Goal: Task Accomplishment & Management: Use online tool/utility

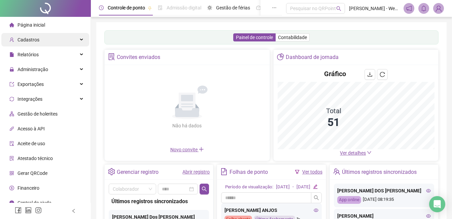
click at [40, 39] on div "Cadastros" at bounding box center [45, 39] width 88 height 13
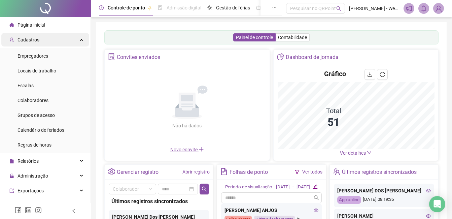
click at [40, 39] on div "Cadastros" at bounding box center [45, 39] width 88 height 13
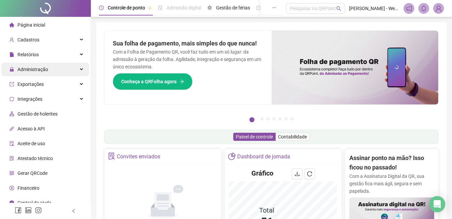
click at [45, 69] on span "Administração" at bounding box center [32, 69] width 31 height 5
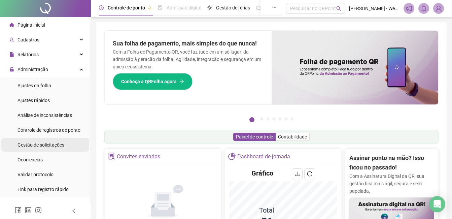
click at [53, 144] on span "Gestão de solicitações" at bounding box center [40, 144] width 47 height 5
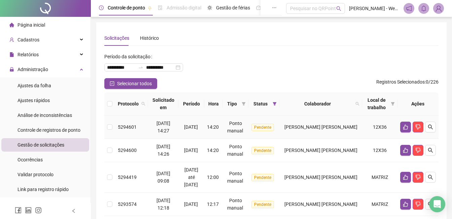
scroll to position [34, 0]
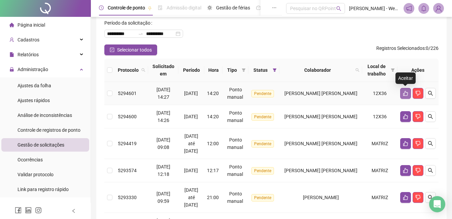
click at [405, 95] on icon "like" at bounding box center [405, 92] width 5 height 5
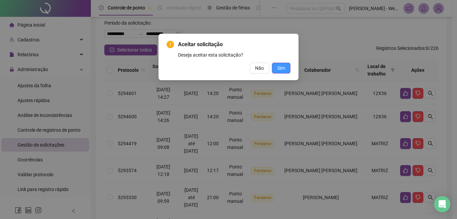
click at [283, 64] on button "Sim" at bounding box center [281, 68] width 19 height 11
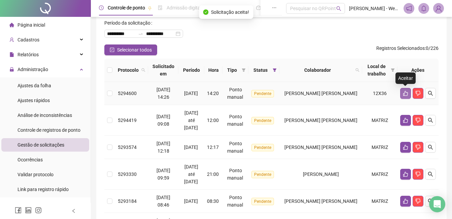
click at [404, 93] on icon "like" at bounding box center [405, 93] width 5 height 5
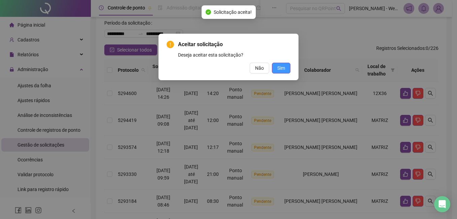
click at [278, 67] on span "Sim" at bounding box center [281, 67] width 8 height 7
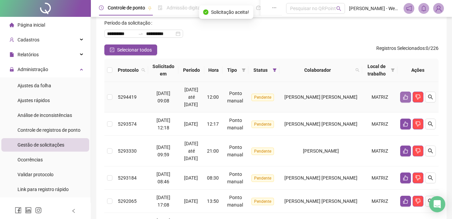
click at [403, 95] on icon "like" at bounding box center [405, 96] width 5 height 5
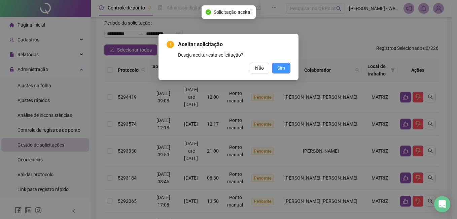
click at [275, 69] on button "Sim" at bounding box center [281, 68] width 19 height 11
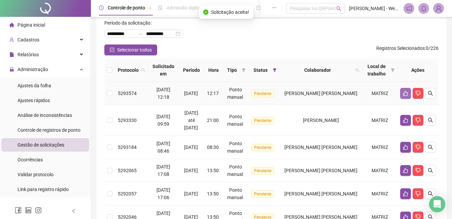
click at [404, 92] on icon "like" at bounding box center [405, 92] width 5 height 5
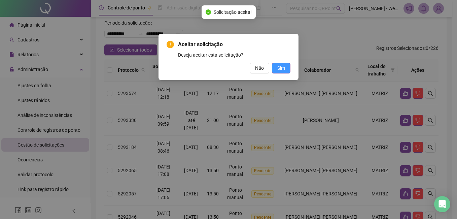
click at [277, 67] on button "Sim" at bounding box center [281, 68] width 19 height 11
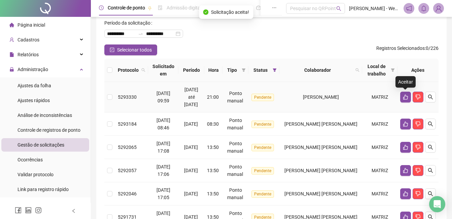
click at [404, 95] on icon "like" at bounding box center [405, 96] width 5 height 5
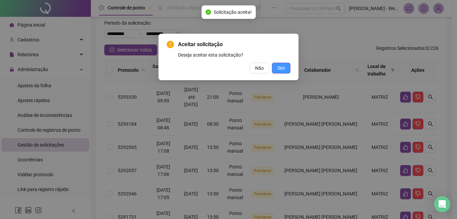
click at [285, 71] on button "Sim" at bounding box center [281, 68] width 19 height 11
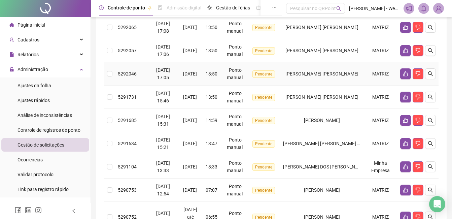
scroll to position [135, 0]
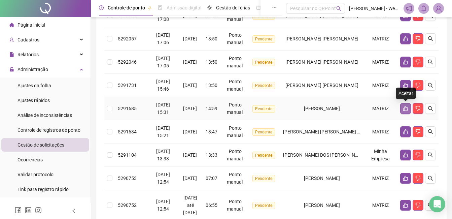
click at [407, 111] on button "button" at bounding box center [405, 108] width 11 height 11
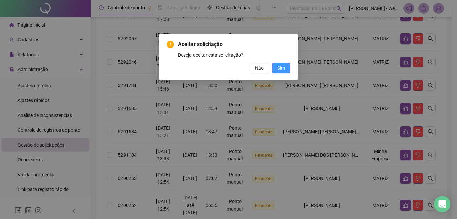
click at [275, 67] on button "Sim" at bounding box center [281, 68] width 19 height 11
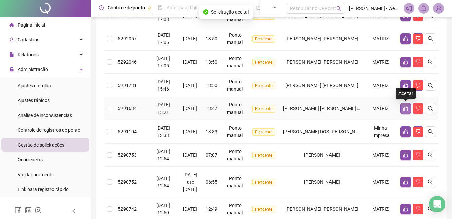
click at [407, 107] on icon "like" at bounding box center [405, 108] width 5 height 5
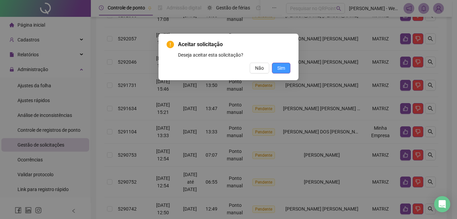
click at [274, 70] on button "Sim" at bounding box center [281, 68] width 19 height 11
click at [282, 69] on span "Sim" at bounding box center [281, 67] width 8 height 7
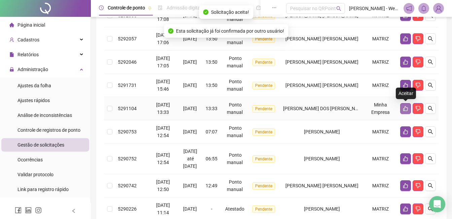
click at [403, 109] on icon "like" at bounding box center [405, 108] width 5 height 5
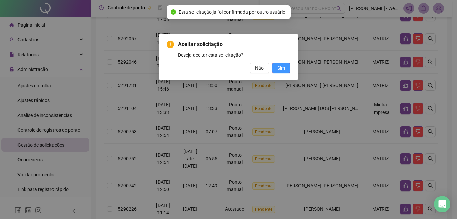
click at [283, 66] on span "Sim" at bounding box center [281, 67] width 8 height 7
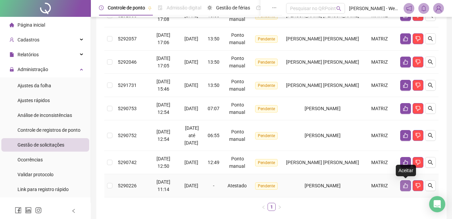
click at [403, 182] on button "button" at bounding box center [405, 185] width 11 height 11
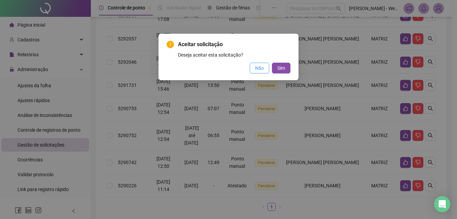
click at [261, 64] on button "Não" at bounding box center [260, 68] width 20 height 11
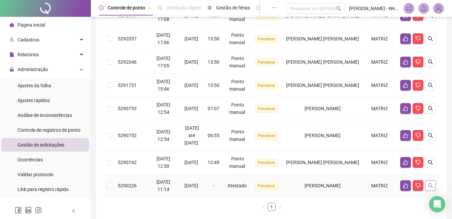
click at [431, 185] on icon "search" at bounding box center [430, 185] width 5 height 5
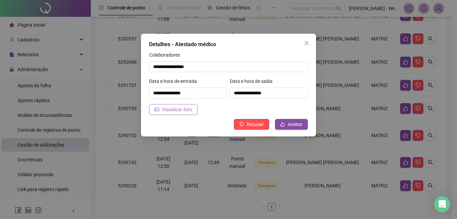
click at [172, 106] on span "Visualizar foto" at bounding box center [177, 109] width 30 height 7
click at [294, 124] on span "Aceitar" at bounding box center [295, 123] width 15 height 7
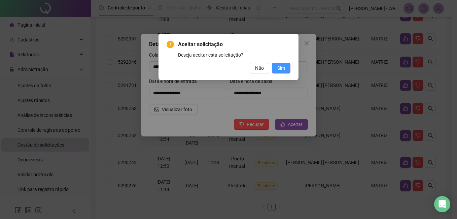
click at [282, 68] on span "Sim" at bounding box center [281, 67] width 8 height 7
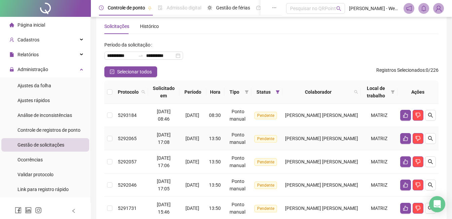
scroll to position [0, 0]
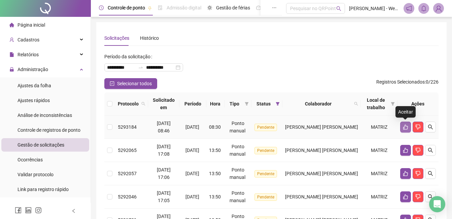
click at [408, 126] on icon "like" at bounding box center [405, 126] width 5 height 5
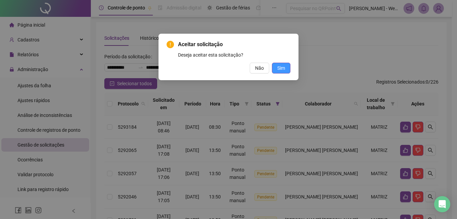
click at [274, 65] on button "Sim" at bounding box center [281, 68] width 19 height 11
click at [282, 68] on span "Sim" at bounding box center [281, 67] width 8 height 7
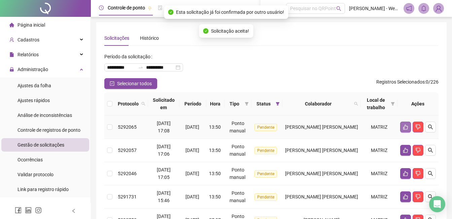
click at [405, 127] on icon "like" at bounding box center [405, 126] width 5 height 5
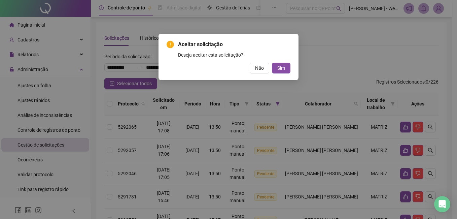
click at [278, 62] on div "Aceitar solicitação Deseja aceitar esta solicitação? Não Sim" at bounding box center [229, 56] width 124 height 33
click at [283, 70] on span "Sim" at bounding box center [281, 67] width 8 height 7
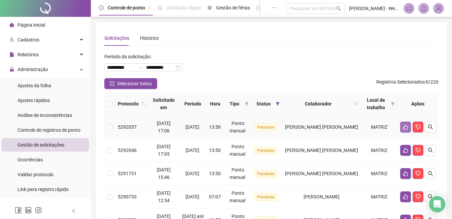
click at [406, 125] on icon "like" at bounding box center [405, 126] width 5 height 5
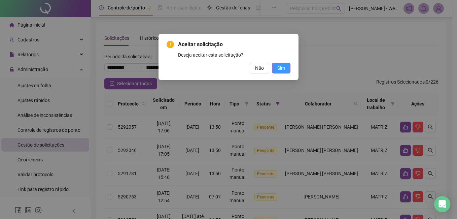
click at [279, 64] on span "Sim" at bounding box center [281, 67] width 8 height 7
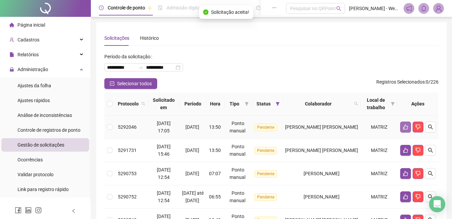
click at [404, 126] on icon "like" at bounding box center [405, 126] width 5 height 5
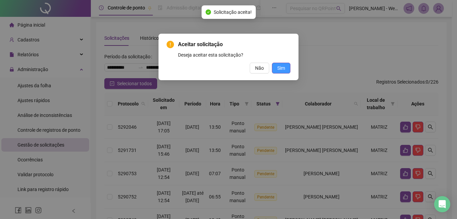
click at [276, 67] on button "Sim" at bounding box center [281, 68] width 19 height 11
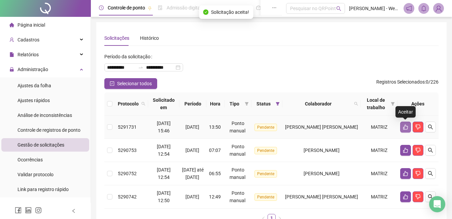
click at [405, 128] on icon "like" at bounding box center [405, 126] width 5 height 5
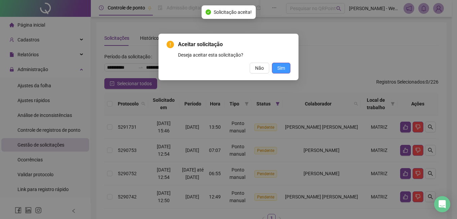
click at [277, 67] on span "Sim" at bounding box center [281, 67] width 8 height 7
click at [284, 67] on span "Sim" at bounding box center [281, 67] width 8 height 7
click at [283, 66] on span "Sim" at bounding box center [281, 67] width 8 height 7
click at [274, 86] on div "Aceitar solicitação Deseja aceitar esta solicitação? Não Sim" at bounding box center [228, 109] width 457 height 219
click at [280, 71] on span "Sim" at bounding box center [281, 67] width 8 height 7
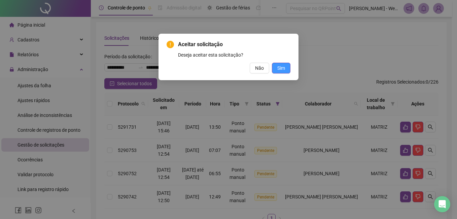
click at [280, 71] on span "Sim" at bounding box center [281, 67] width 8 height 7
click at [316, 143] on div "Aceitar solicitação Deseja aceitar esta solicitação? Não Sim" at bounding box center [228, 109] width 457 height 219
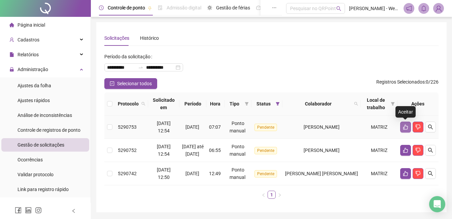
click at [406, 125] on icon "like" at bounding box center [405, 126] width 5 height 5
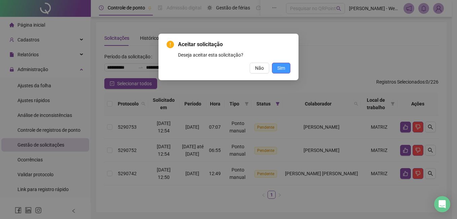
click at [285, 66] on button "Sim" at bounding box center [281, 68] width 19 height 11
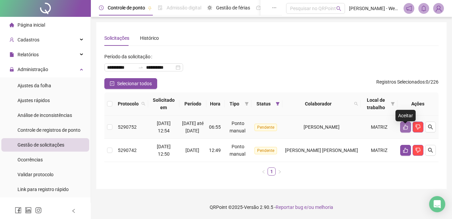
click at [409, 131] on button "button" at bounding box center [405, 126] width 11 height 11
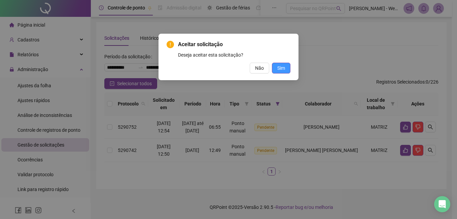
click at [287, 66] on button "Sim" at bounding box center [281, 68] width 19 height 11
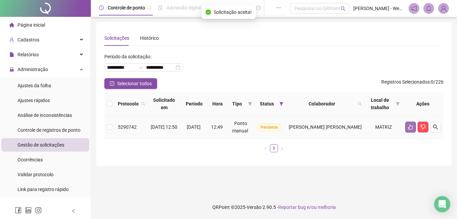
click at [410, 125] on icon "like" at bounding box center [410, 126] width 5 height 5
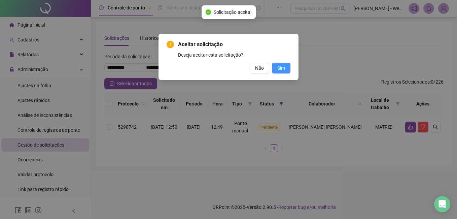
click at [282, 70] on span "Sim" at bounding box center [281, 67] width 8 height 7
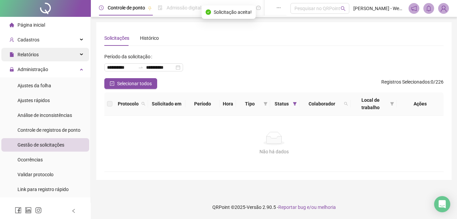
click at [38, 57] on div "Relatórios" at bounding box center [45, 54] width 88 height 13
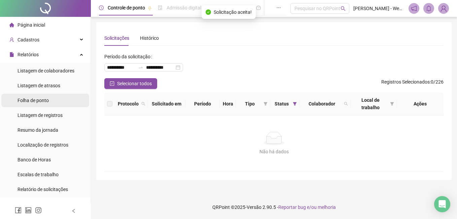
click at [36, 101] on span "Folha de ponto" at bounding box center [32, 100] width 31 height 5
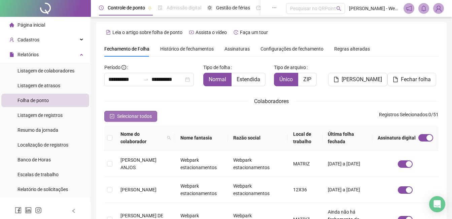
scroll to position [29, 0]
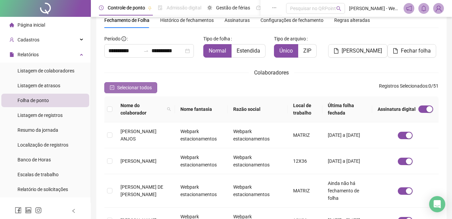
click at [116, 89] on button "Selecionar todos" at bounding box center [130, 87] width 53 height 11
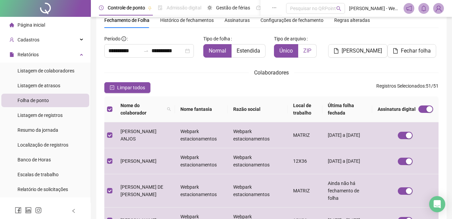
drag, startPoint x: 255, startPoint y: 50, endPoint x: 304, endPoint y: 48, distance: 48.5
click at [255, 50] on span "Estendida" at bounding box center [248, 50] width 24 height 6
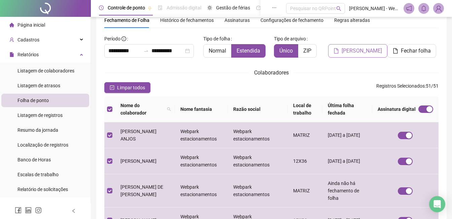
click at [347, 48] on span "[PERSON_NAME]" at bounding box center [361, 51] width 40 height 8
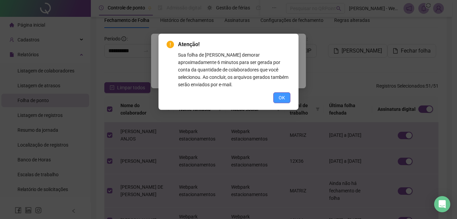
click at [279, 94] on span "OK" at bounding box center [282, 97] width 6 height 7
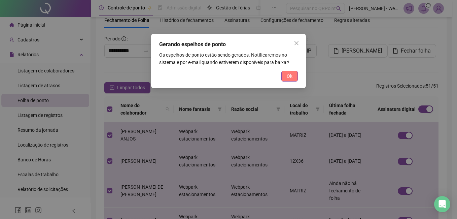
click at [286, 73] on button "Ok" at bounding box center [289, 76] width 16 height 11
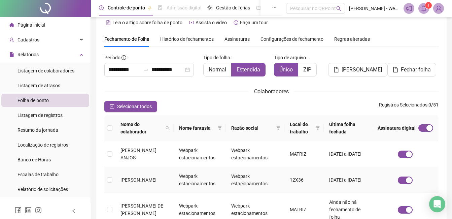
scroll to position [0, 0]
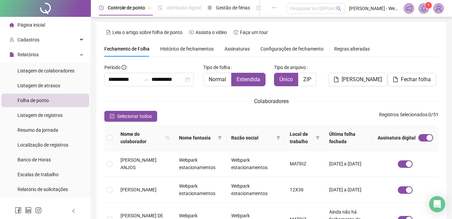
click at [422, 6] on icon "bell" at bounding box center [423, 8] width 6 height 6
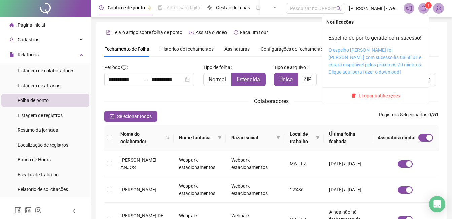
click at [379, 60] on link "O espelho [PERSON_NAME] foi [PERSON_NAME] com sucesso às 08:58:01 e estará disp…" at bounding box center [375, 61] width 94 height 28
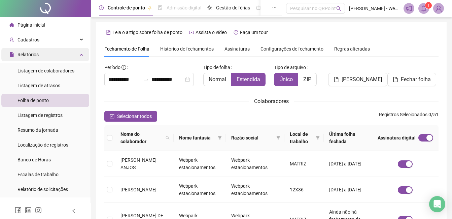
click at [34, 55] on span "Relatórios" at bounding box center [27, 54] width 21 height 5
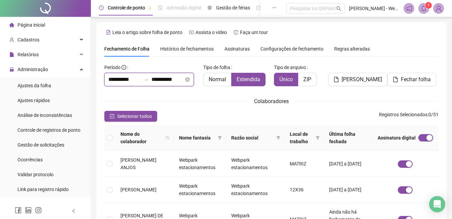
click at [112, 79] on input "**********" at bounding box center [124, 79] width 32 height 8
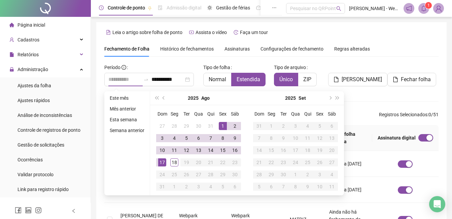
click at [221, 129] on div "1" at bounding box center [223, 126] width 8 height 8
type input "**********"
click at [163, 161] on div "17" at bounding box center [162, 162] width 8 height 8
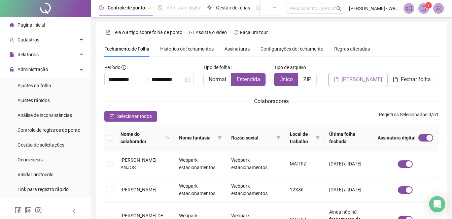
click at [358, 82] on span "[PERSON_NAME]" at bounding box center [361, 79] width 40 height 8
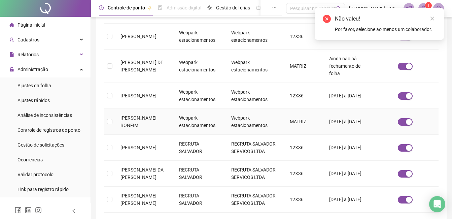
scroll to position [168, 0]
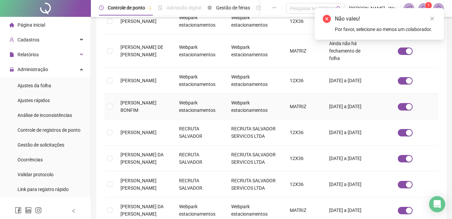
click at [137, 100] on span "[PERSON_NAME] BONFIM" at bounding box center [138, 106] width 36 height 13
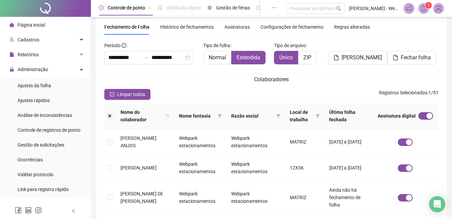
scroll to position [0, 0]
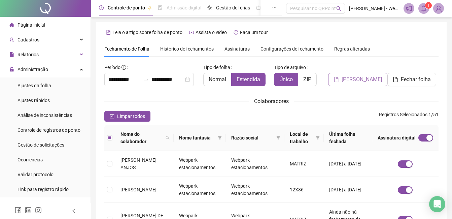
click at [346, 81] on span "[PERSON_NAME]" at bounding box center [361, 79] width 40 height 8
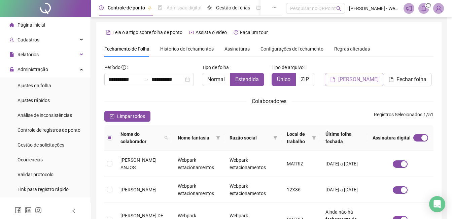
scroll to position [29, 0]
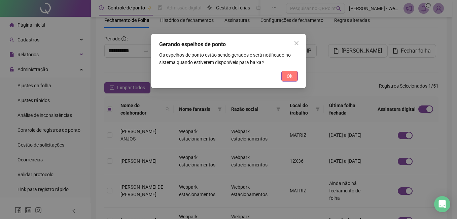
click at [292, 75] on button "Ok" at bounding box center [289, 76] width 16 height 11
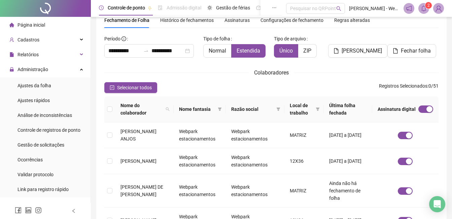
click at [426, 7] on sup "2" at bounding box center [428, 5] width 7 height 7
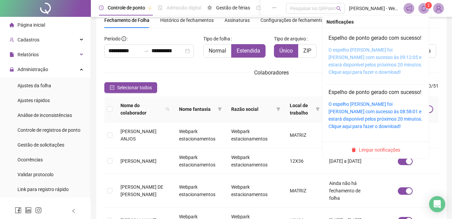
click at [370, 66] on link "O espelho [PERSON_NAME] foi [PERSON_NAME] com sucesso às 09:12:05 e estará disp…" at bounding box center [375, 61] width 94 height 28
